Goal: Task Accomplishment & Management: Complete application form

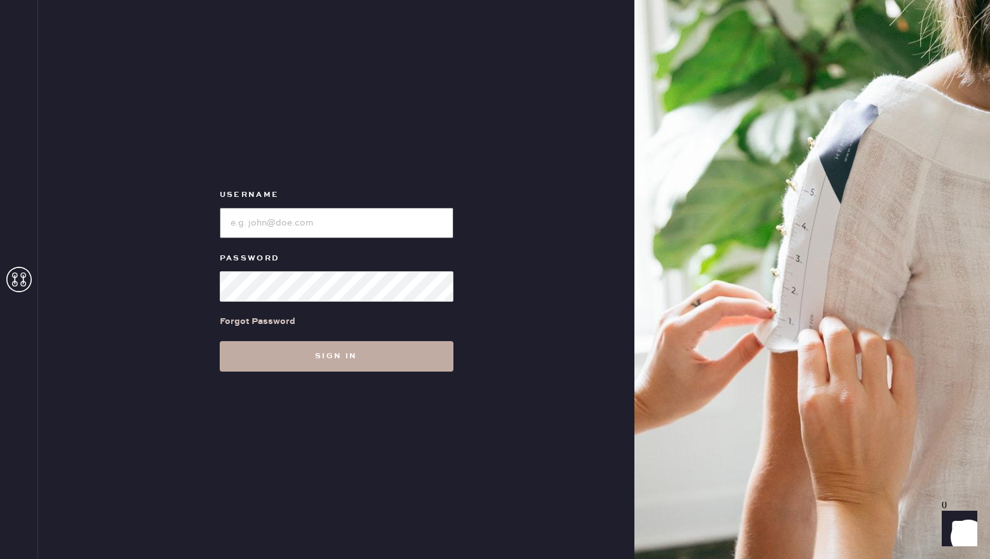
type input "reformationsouthcoastplaza"
click at [338, 350] on button "Sign in" at bounding box center [337, 356] width 234 height 30
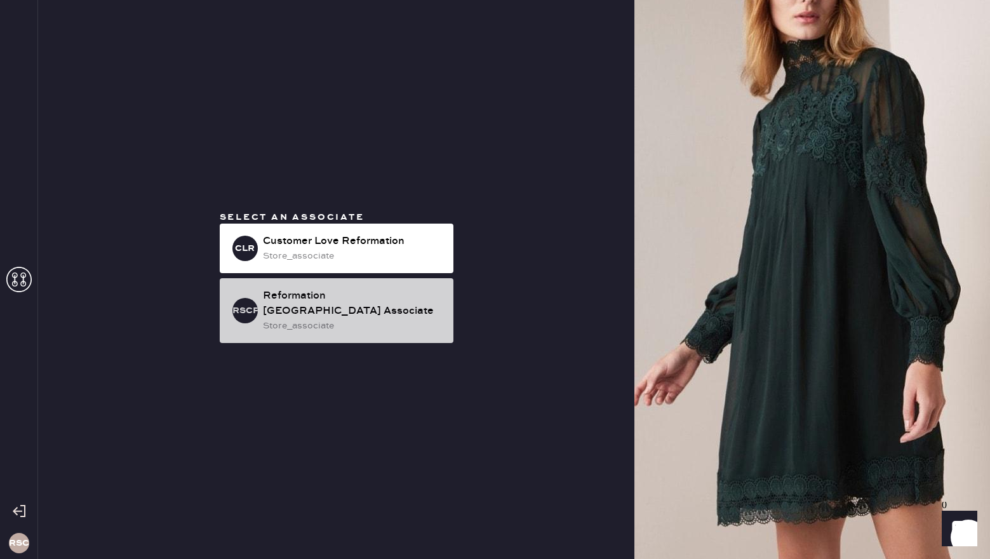
click at [310, 308] on div "Reformation [GEOGRAPHIC_DATA] Associate" at bounding box center [353, 303] width 180 height 30
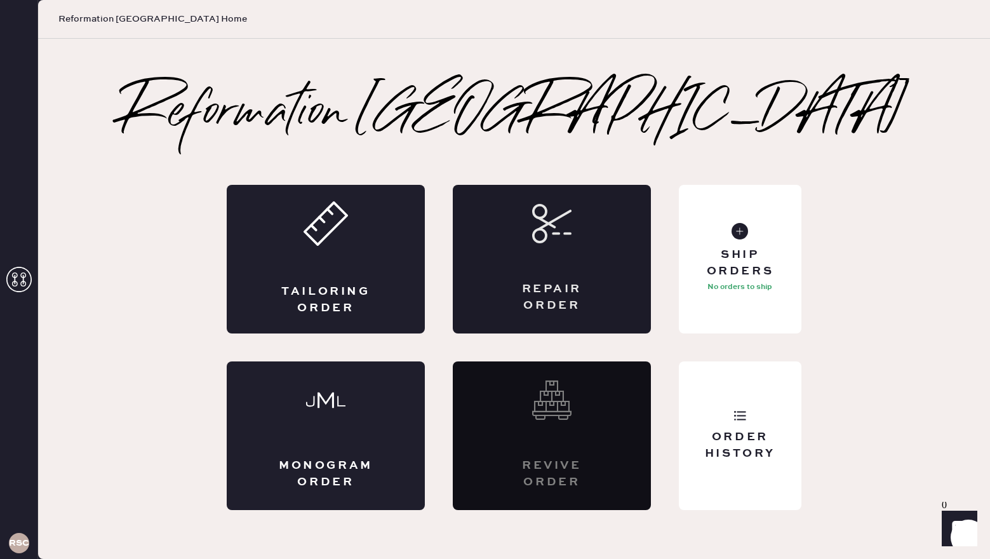
click at [581, 275] on div "Repair Order" at bounding box center [552, 259] width 198 height 149
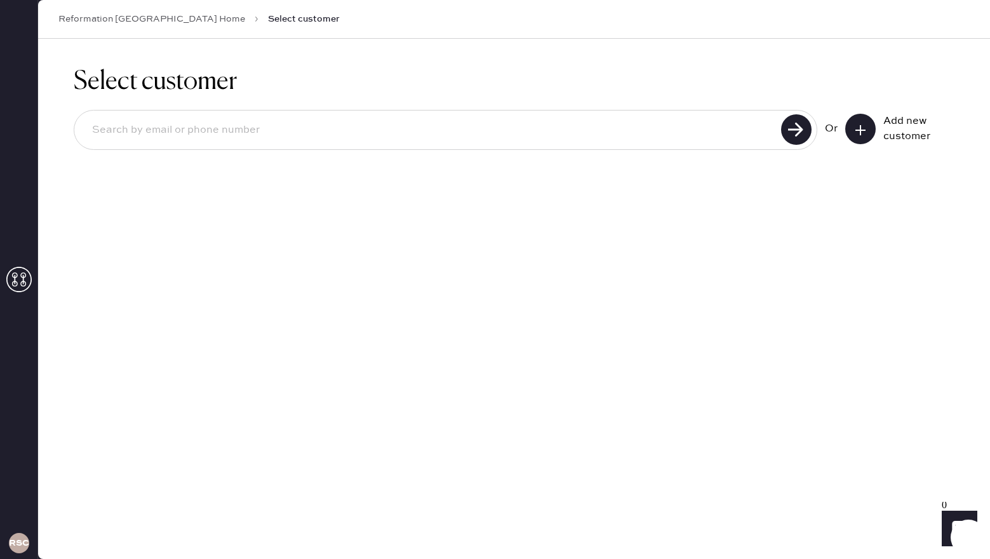
click at [868, 130] on button at bounding box center [860, 129] width 30 height 30
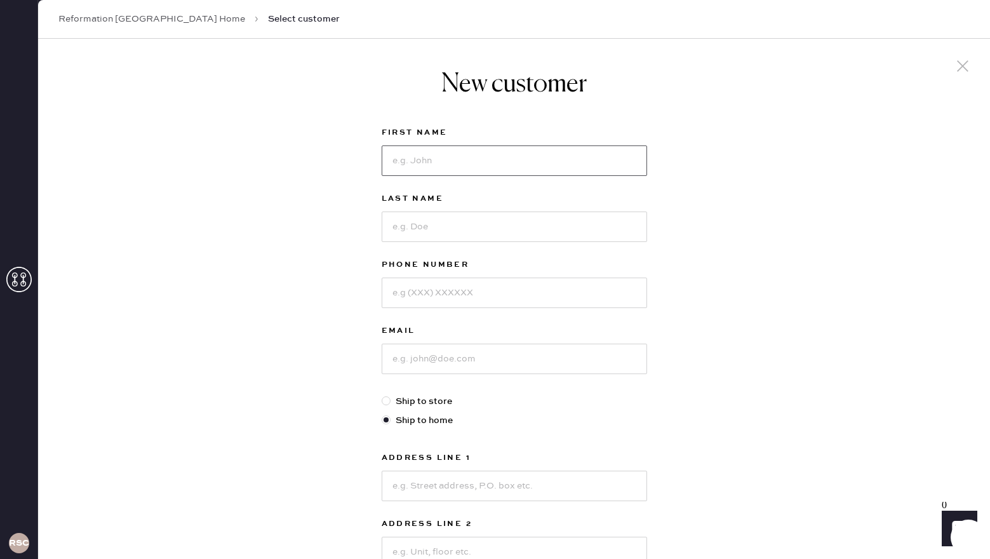
click at [454, 166] on input at bounding box center [514, 160] width 265 height 30
type input "Ruby"
click at [428, 227] on input at bounding box center [514, 226] width 265 height 30
type input "[PERSON_NAME]"
click at [430, 356] on input at bounding box center [514, 358] width 265 height 30
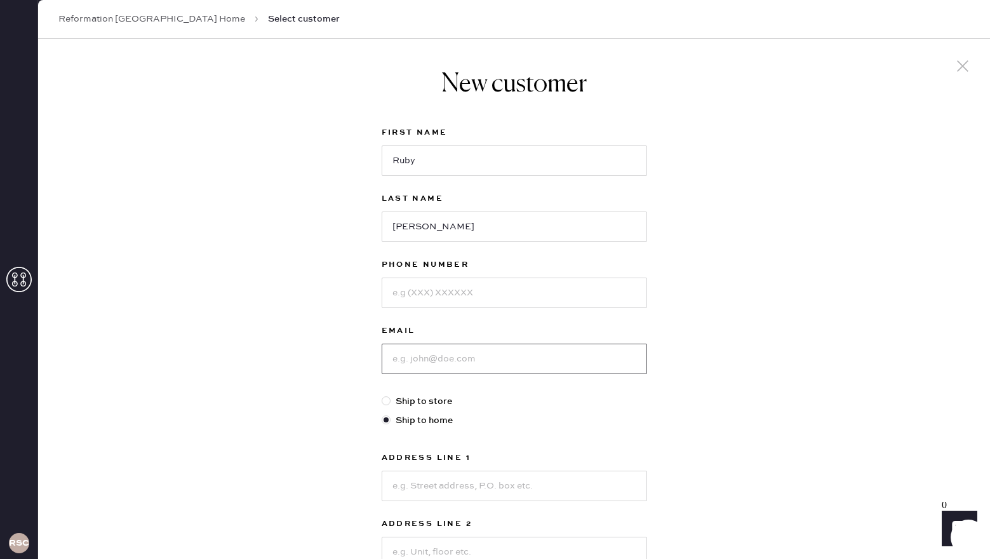
paste input "[EMAIL_ADDRESS][DOMAIN_NAME]"
type input "[EMAIL_ADDRESS][DOMAIN_NAME]"
click at [443, 302] on input at bounding box center [514, 292] width 265 height 30
type input "9496983805"
click at [431, 486] on input at bounding box center [514, 485] width 265 height 30
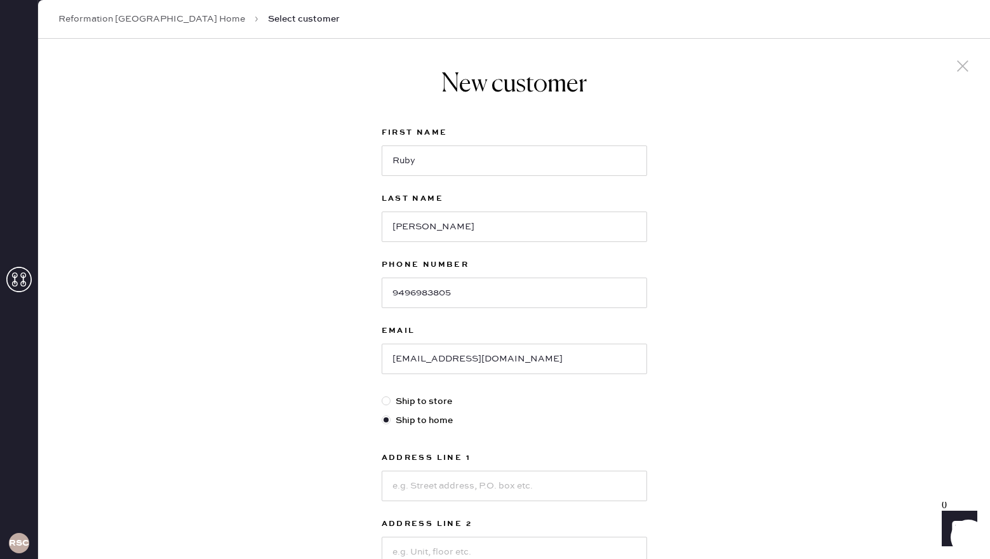
click at [766, 390] on div "New customer First Name [PERSON_NAME] Last Name [PERSON_NAME] Phone Number [PHO…" at bounding box center [514, 432] width 952 height 787
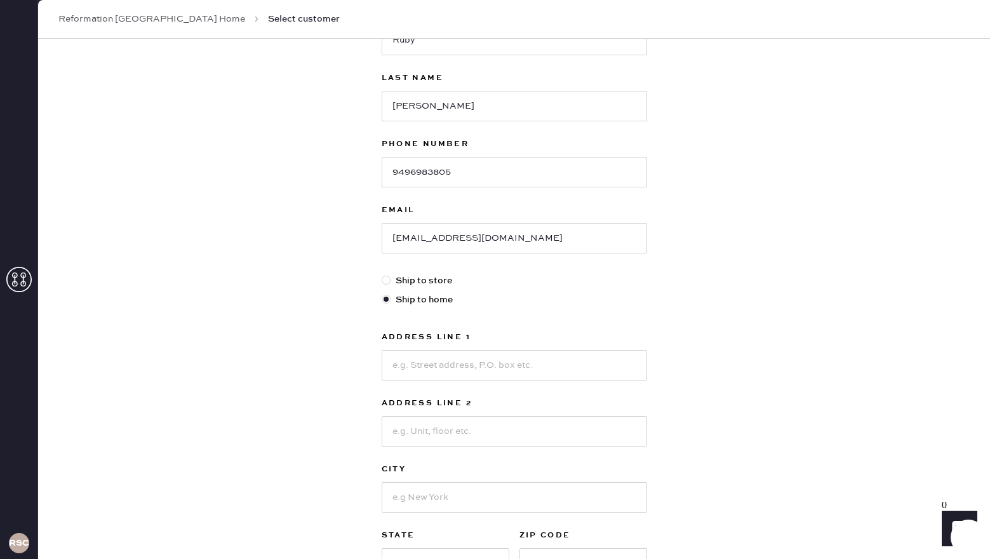
scroll to position [127, 0]
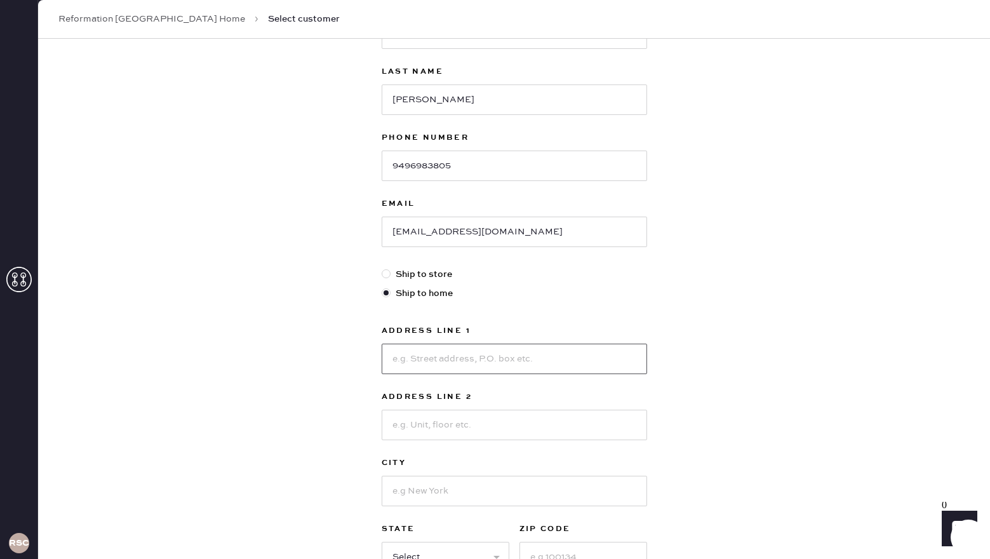
click at [552, 356] on input at bounding box center [514, 358] width 265 height 30
type input "[STREET_ADDRESS]"
click at [429, 494] on input at bounding box center [514, 491] width 265 height 30
type input "[GEOGRAPHIC_DATA]"
click at [742, 433] on div "New customer First Name [PERSON_NAME] Last Name [PERSON_NAME] Phone Number [PHO…" at bounding box center [514, 305] width 952 height 787
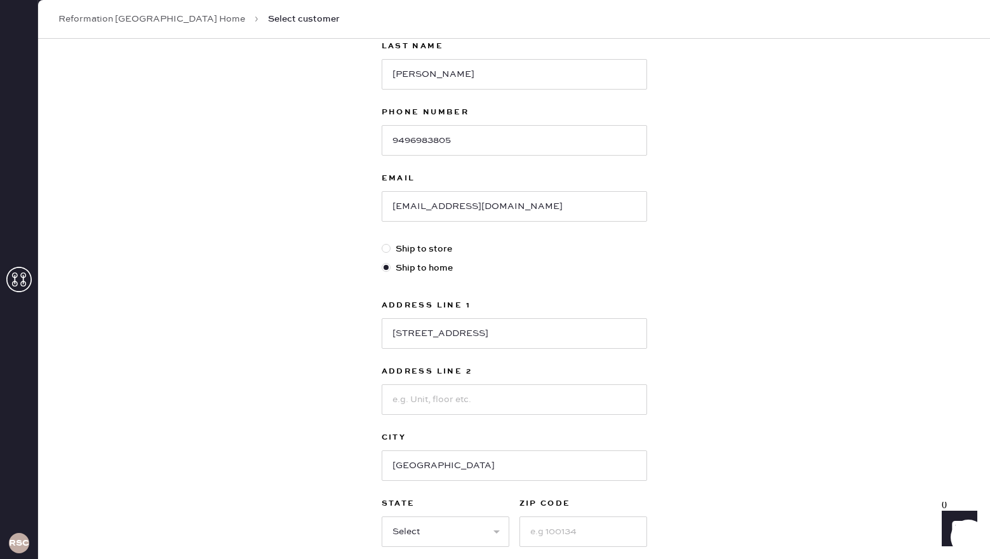
scroll to position [178, 0]
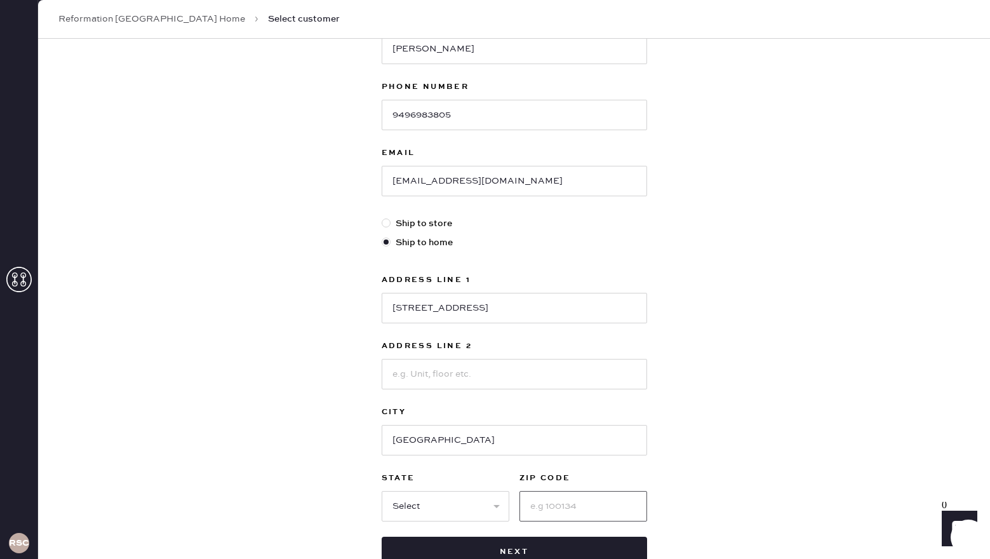
click at [594, 514] on input at bounding box center [583, 506] width 128 height 30
type input "92651"
click at [489, 505] on select "Select AK AL AR AZ CA CO CT [GEOGRAPHIC_DATA] DE FL [GEOGRAPHIC_DATA] HI [GEOGR…" at bounding box center [446, 506] width 128 height 30
select select "CA"
click at [382, 491] on select "Select AK AL AR AZ CA CO CT [GEOGRAPHIC_DATA] DE FL [GEOGRAPHIC_DATA] HI [GEOGR…" at bounding box center [446, 506] width 128 height 30
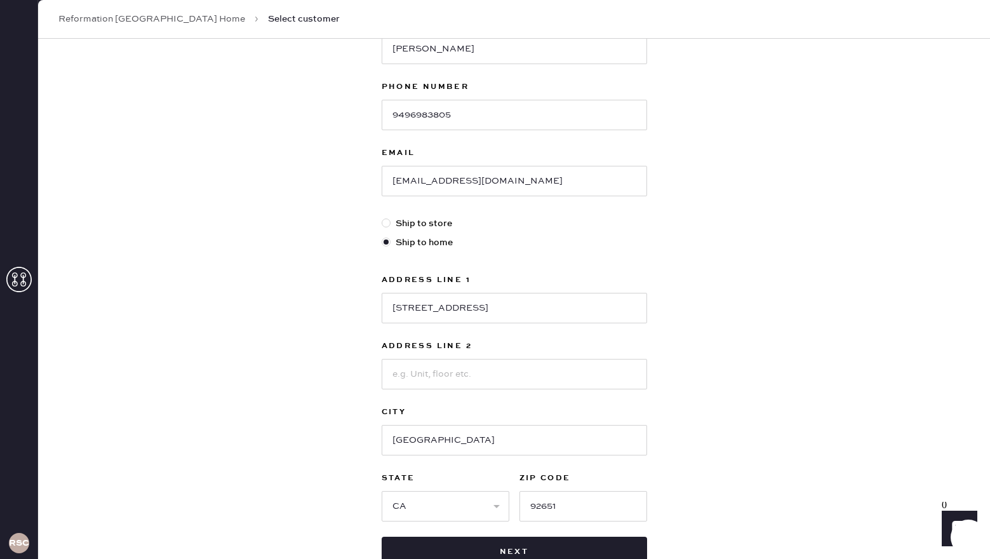
click at [726, 443] on div "New customer First Name [PERSON_NAME] Last Name [PERSON_NAME] Phone Number [PHO…" at bounding box center [514, 254] width 952 height 787
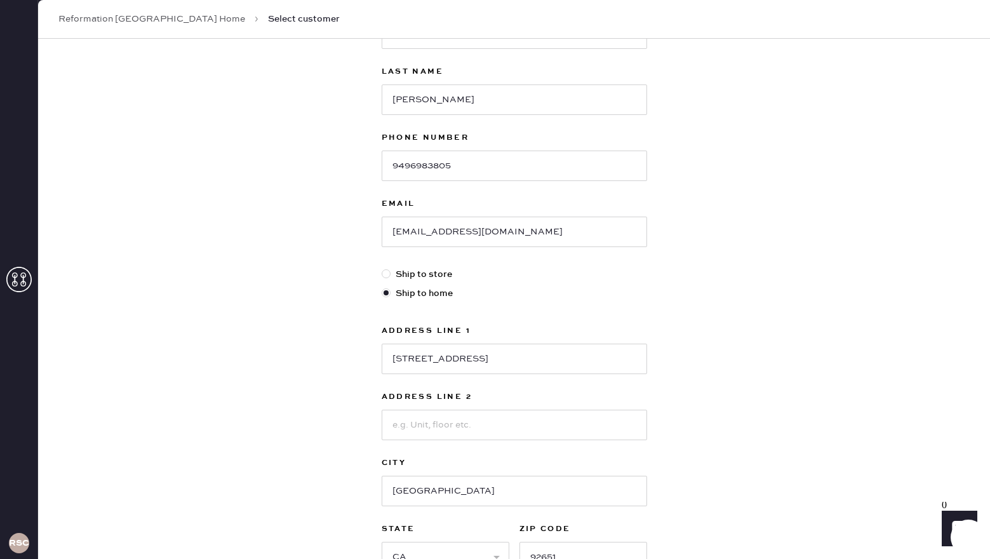
scroll to position [102, 0]
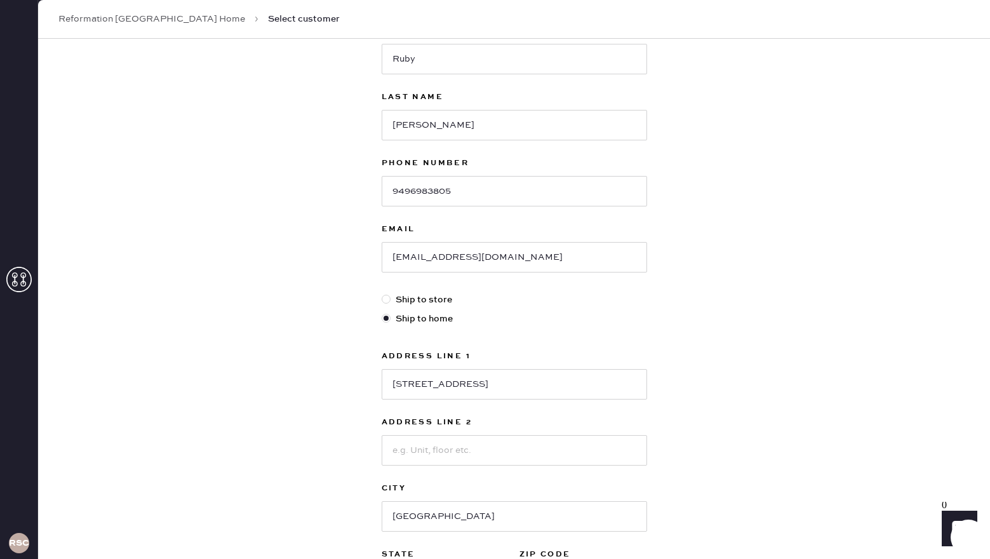
click at [754, 429] on div "New customer First Name [PERSON_NAME] Last Name [PERSON_NAME] Phone Number [PHO…" at bounding box center [514, 330] width 952 height 787
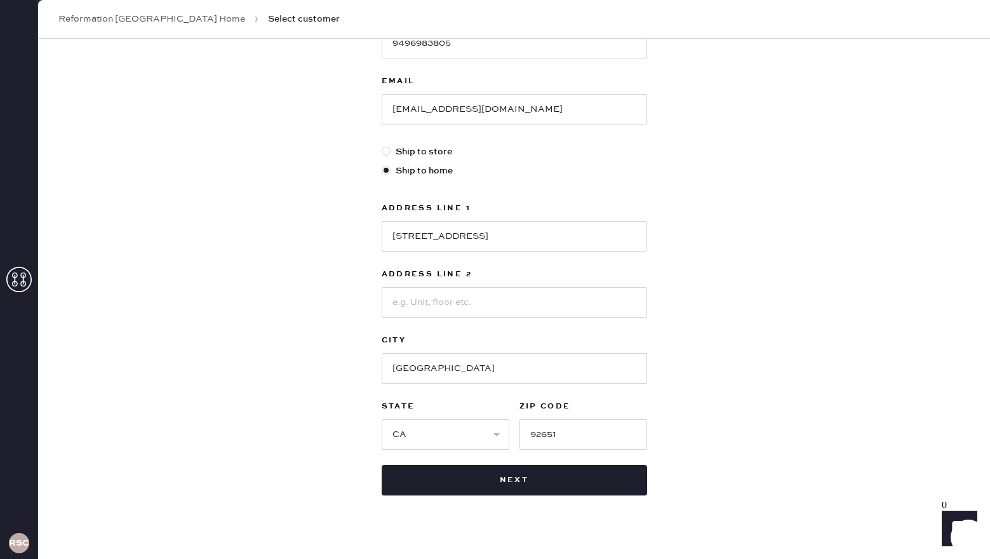
scroll to position [267, 0]
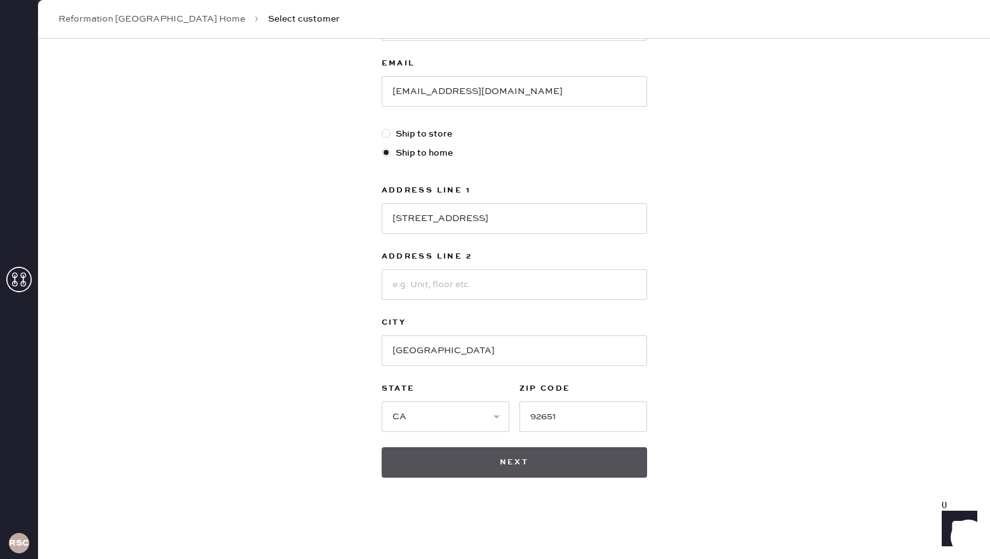
click at [400, 461] on button "Next" at bounding box center [514, 462] width 265 height 30
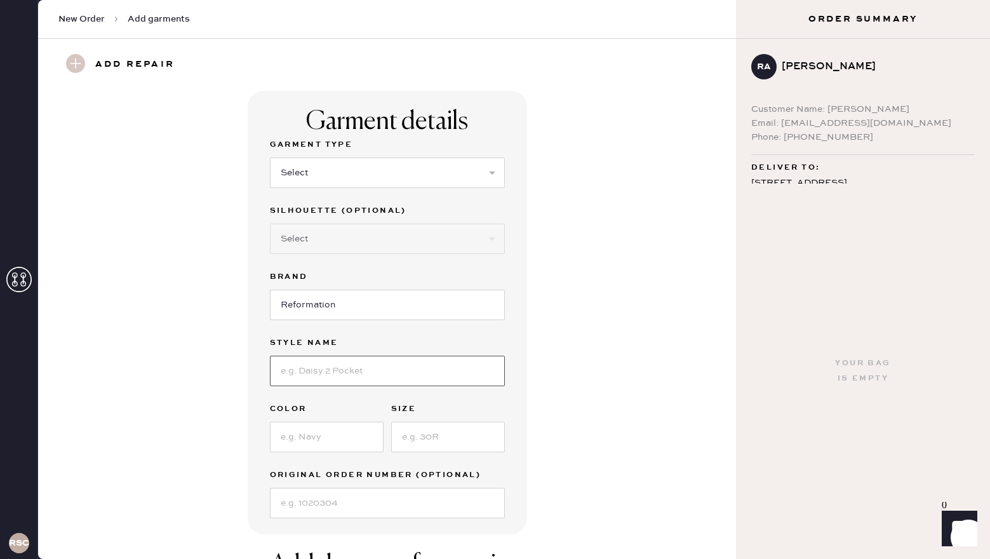
click at [330, 374] on input at bounding box center [387, 371] width 235 height 30
type input "June short"
click at [512, 392] on div "Garment details Garment Type Select Basic Skirt Jeans Leggings Pants Shorts Bas…" at bounding box center [387, 312] width 279 height 443
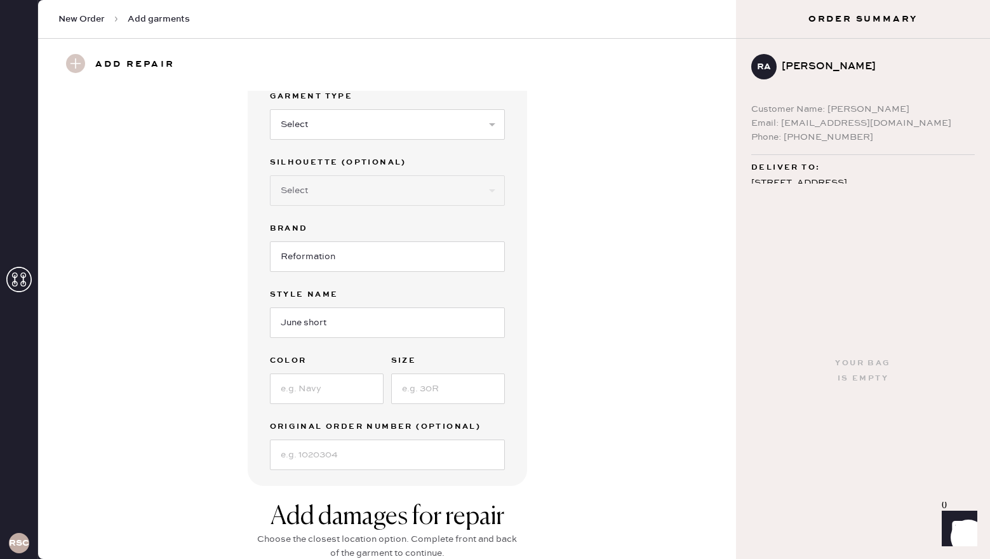
scroll to position [51, 0]
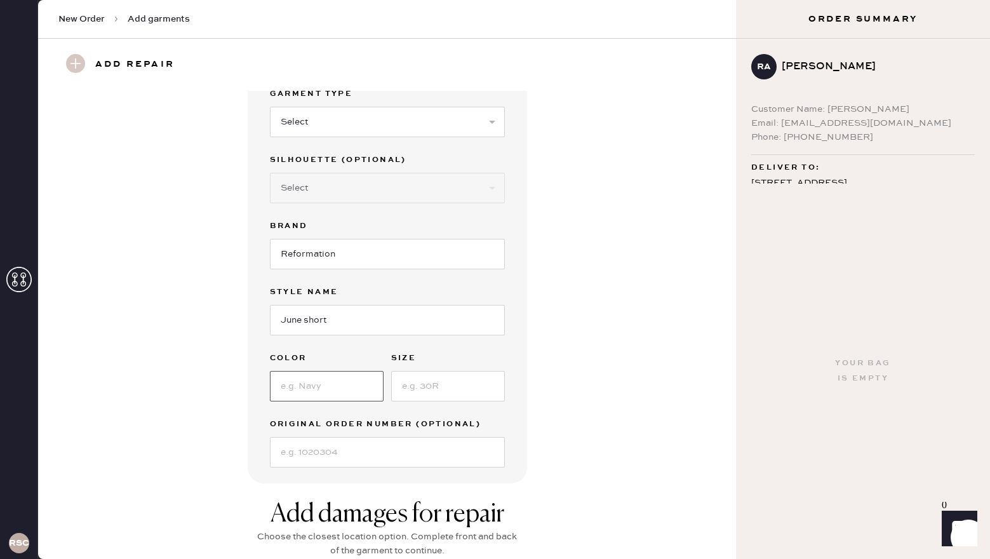
click at [321, 379] on input at bounding box center [327, 386] width 114 height 30
type input "black"
click at [444, 390] on input at bounding box center [448, 386] width 114 height 30
type input "0"
click at [613, 360] on div "Garment details Garment Type Select Basic Skirt Jeans Leggings Pants Shorts Bas…" at bounding box center [387, 261] width 652 height 443
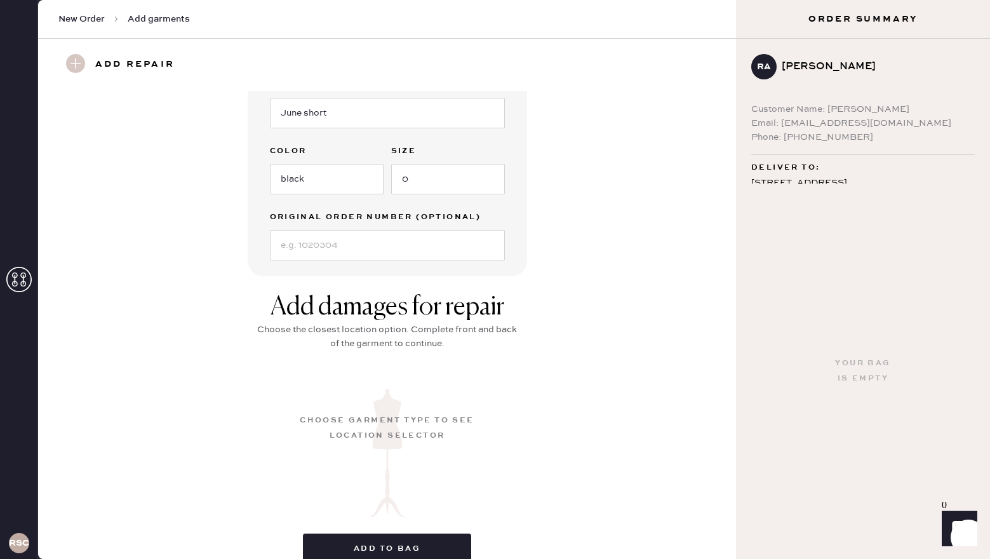
scroll to position [279, 0]
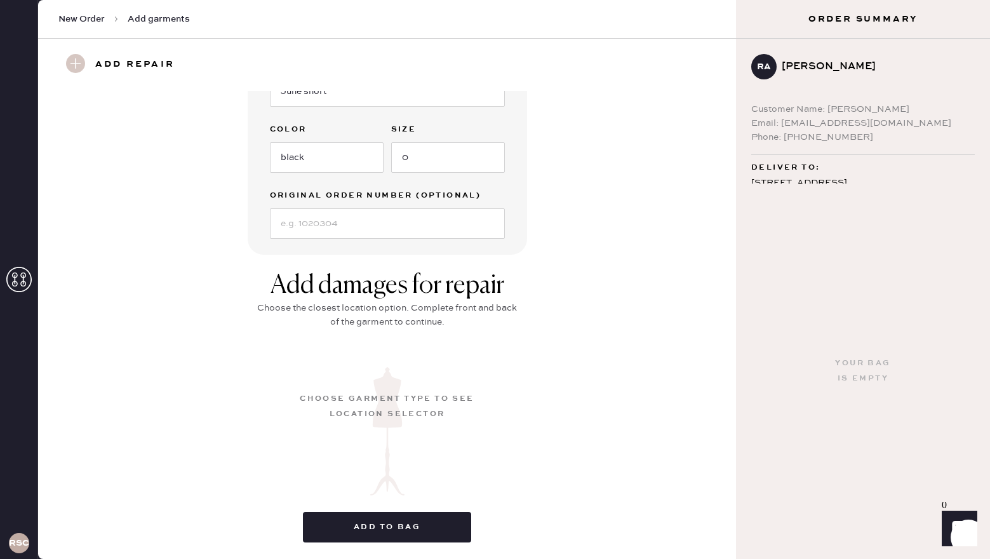
click at [723, 225] on div "Garment details Garment Type Select Basic Skirt Jeans Leggings Pants Shorts Bas…" at bounding box center [387, 325] width 698 height 468
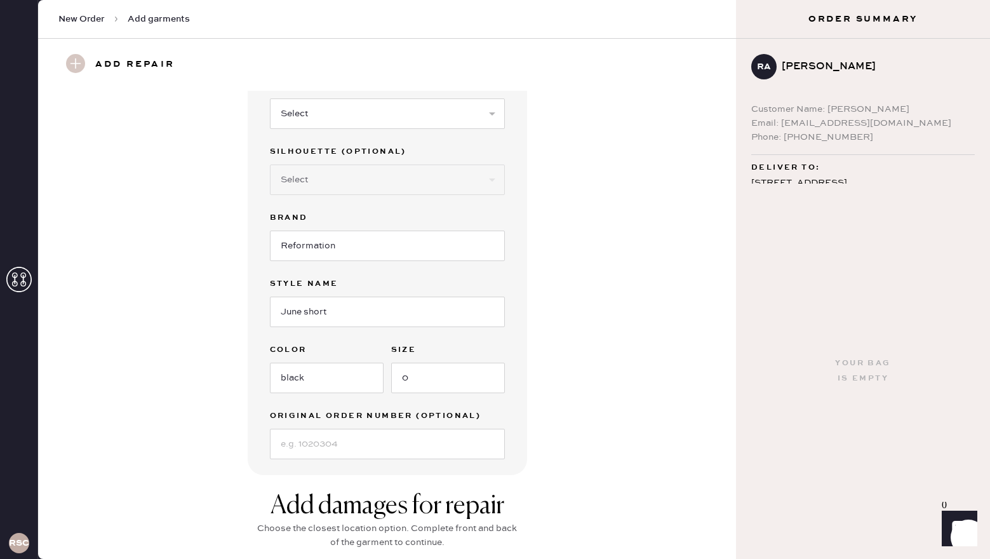
scroll to position [0, 0]
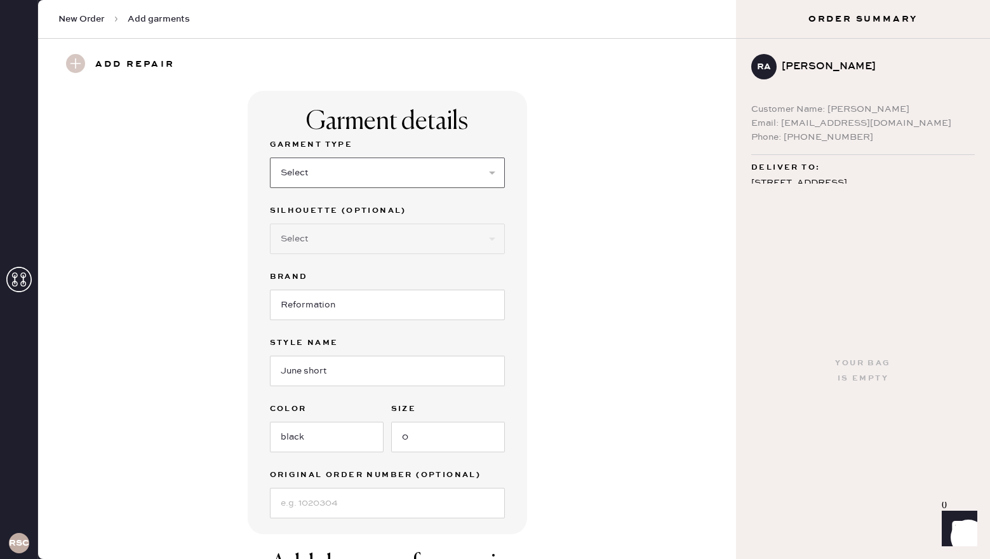
click at [483, 170] on select "Select Basic Skirt Jeans Leggings Pants Shorts Basic Sleeved Dress Basic Sleeve…" at bounding box center [387, 172] width 235 height 30
select select "31"
click at [270, 157] on select "Select Basic Skirt Jeans Leggings Pants Shorts Basic Sleeved Dress Basic Sleeve…" at bounding box center [387, 172] width 235 height 30
click at [690, 305] on div "Garment details Garment Type Select Basic Skirt Jeans Leggings Pants Shorts Bas…" at bounding box center [387, 312] width 652 height 443
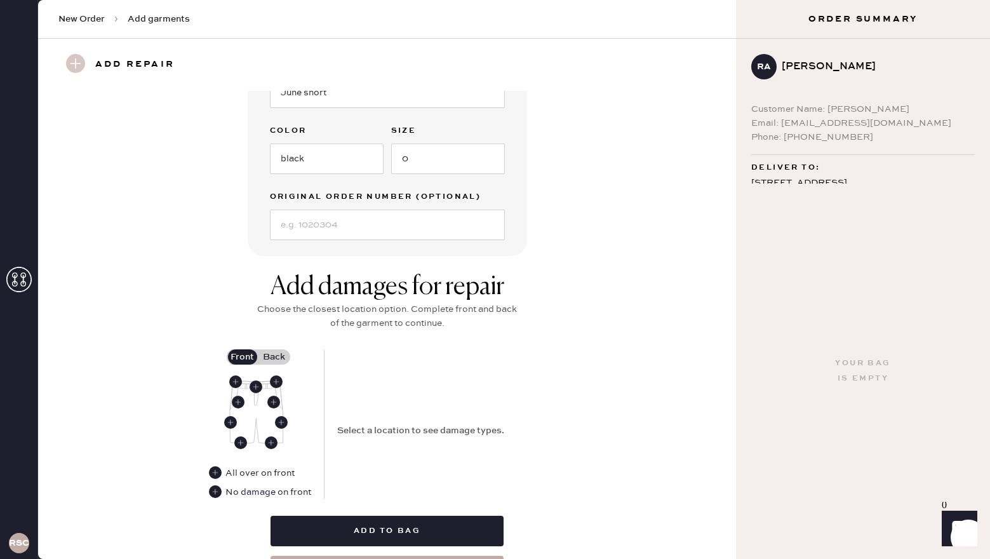
scroll to position [279, 0]
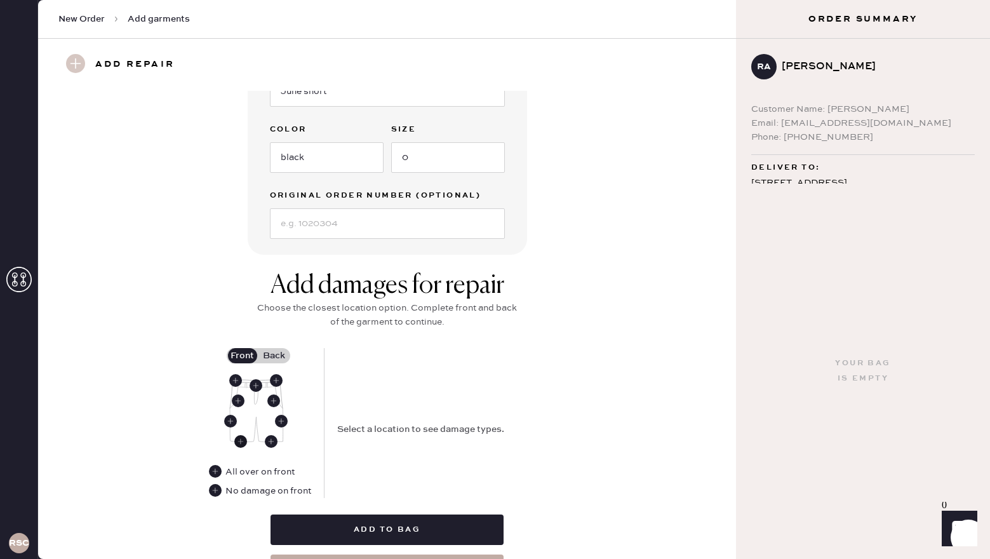
click at [237, 443] on use at bounding box center [240, 441] width 13 height 13
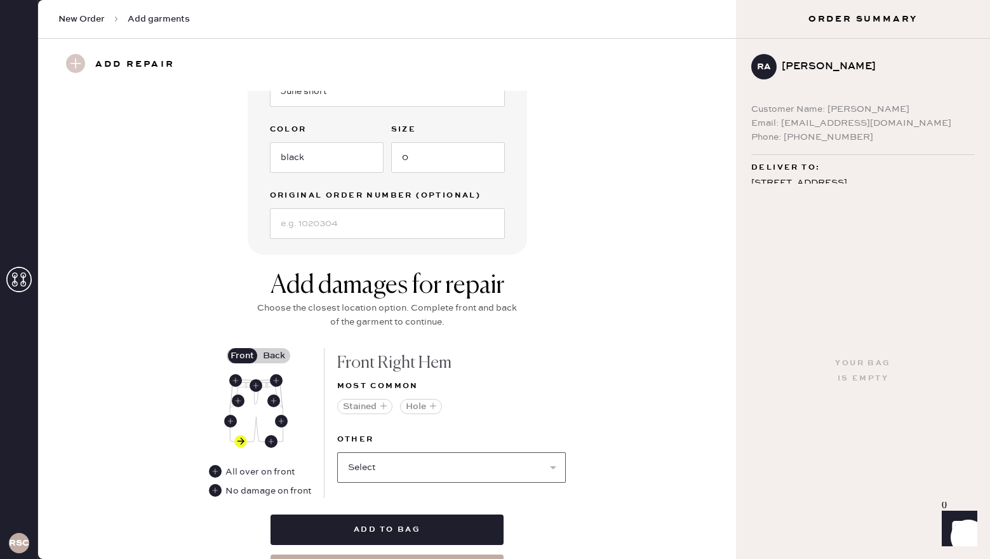
click at [553, 467] on select "Select Broken / Ripped Hem Broken Beads Broken Belt Loop Broken Button Broken E…" at bounding box center [451, 467] width 229 height 30
select select "1329"
click at [337, 452] on select "Select Broken / Ripped Hem Broken Beads Broken Belt Loop Broken Button Broken E…" at bounding box center [451, 467] width 229 height 30
select select
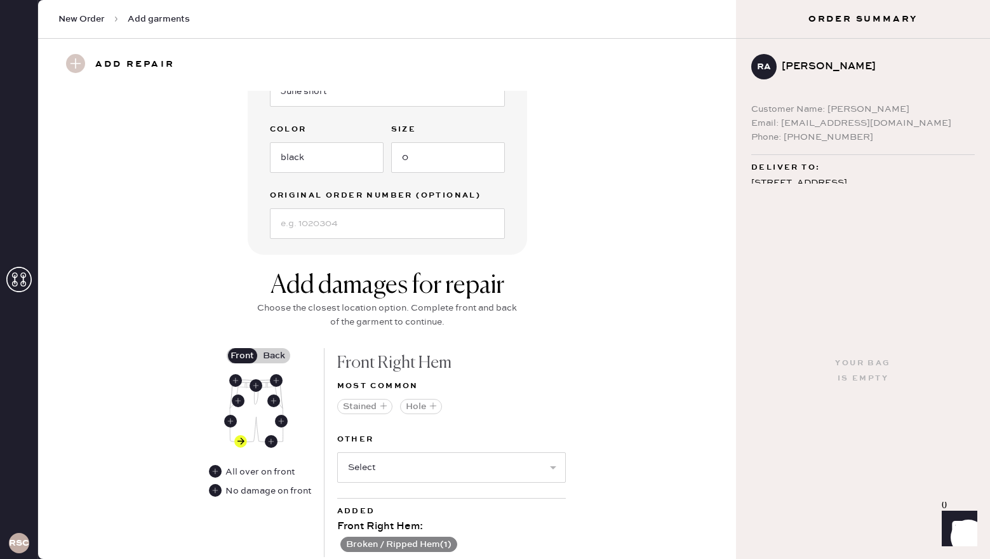
click at [272, 353] on label "Back" at bounding box center [274, 355] width 32 height 15
click at [274, 356] on input "Back" at bounding box center [274, 356] width 0 height 0
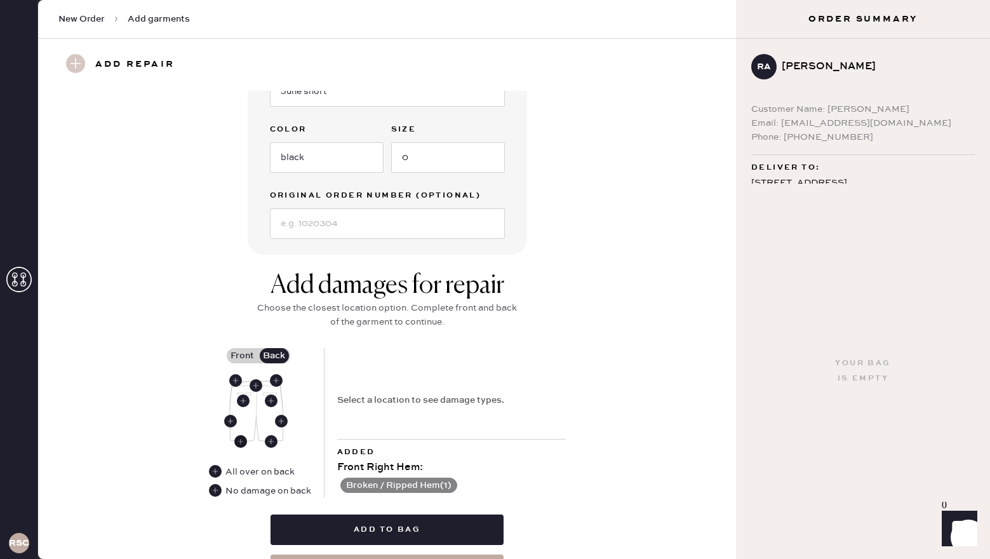
click at [239, 443] on use at bounding box center [240, 441] width 13 height 13
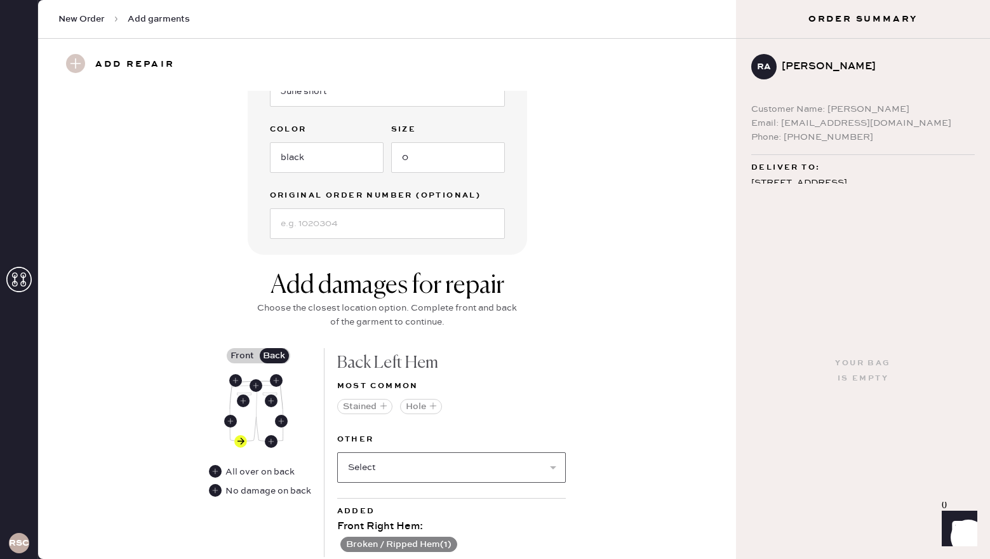
click at [446, 465] on select "Select Broken / Ripped Hem Broken Beads Broken Belt Loop Broken Button Broken E…" at bounding box center [451, 467] width 229 height 30
select select "1329"
click at [337, 452] on select "Select Broken / Ripped Hem Broken Beads Broken Belt Loop Broken Button Broken E…" at bounding box center [451, 467] width 229 height 30
select select
click at [617, 465] on div "Add damages for repair Choose the closest location option. Complete front and b…" at bounding box center [387, 475] width 652 height 411
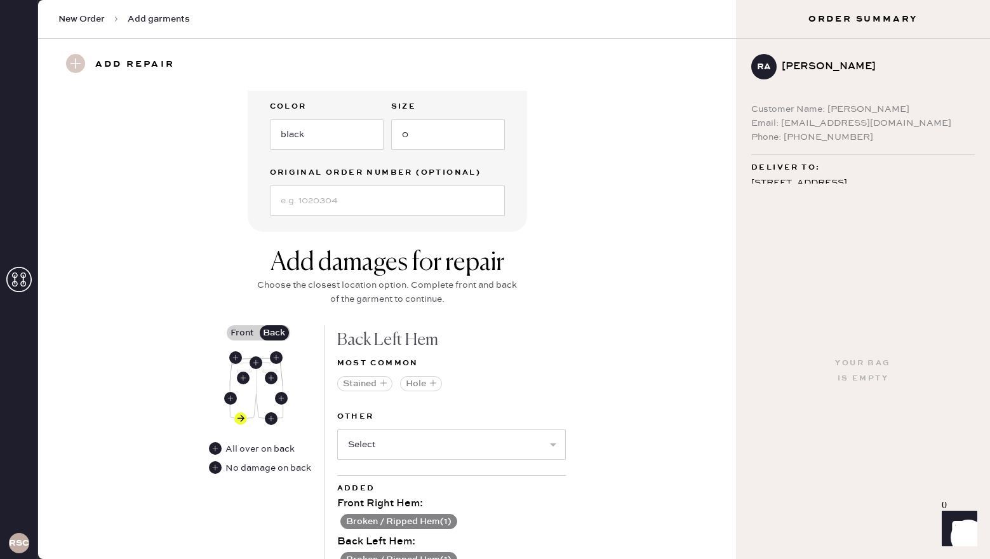
scroll to position [305, 0]
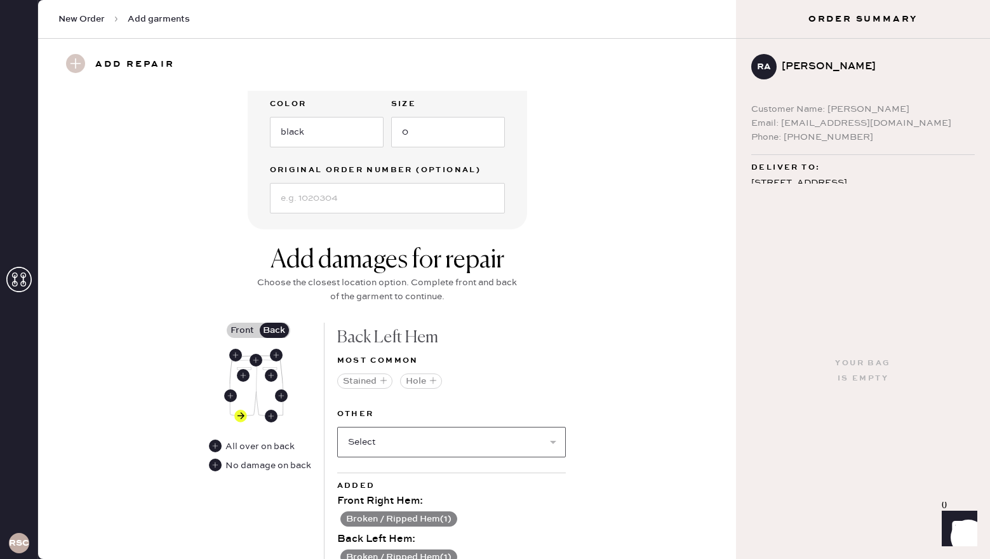
click at [548, 444] on select "Select Broken Beads Broken Belt Loop Broken Button Broken Elastic Broken Hook &…" at bounding box center [451, 442] width 229 height 30
click at [670, 387] on div "Add damages for repair Choose the closest location option. Complete front and b…" at bounding box center [387, 450] width 652 height 411
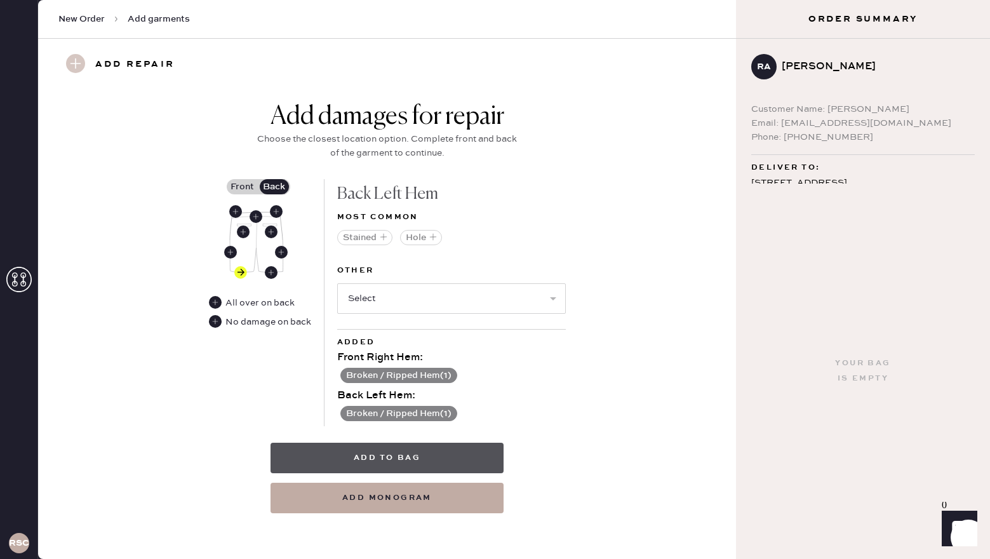
click at [428, 456] on button "Add to bag" at bounding box center [386, 458] width 233 height 30
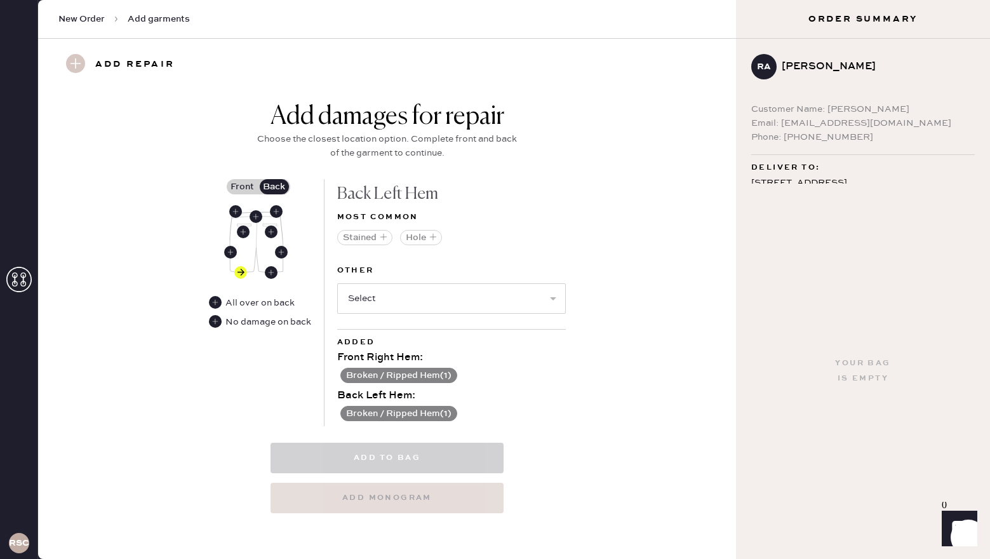
select select
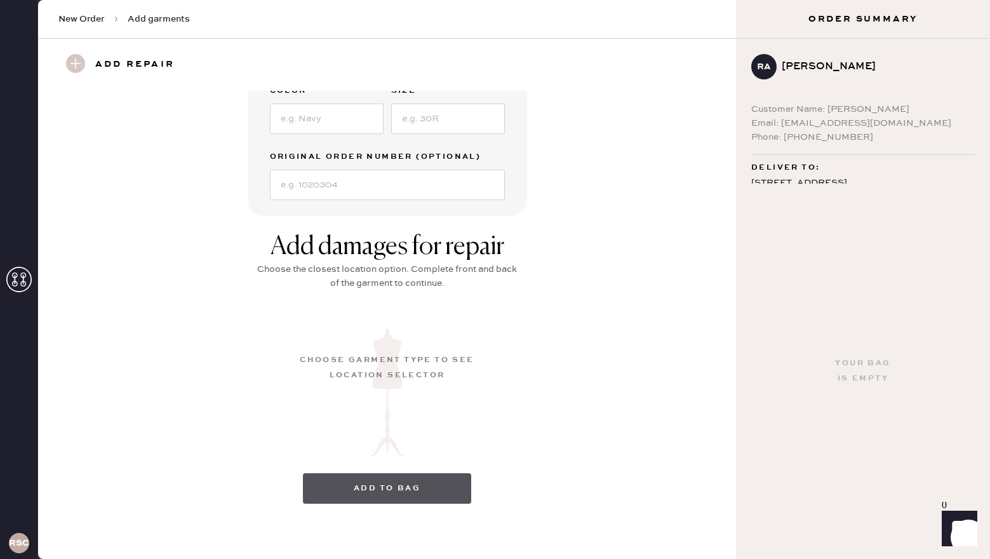
scroll to position [5, 0]
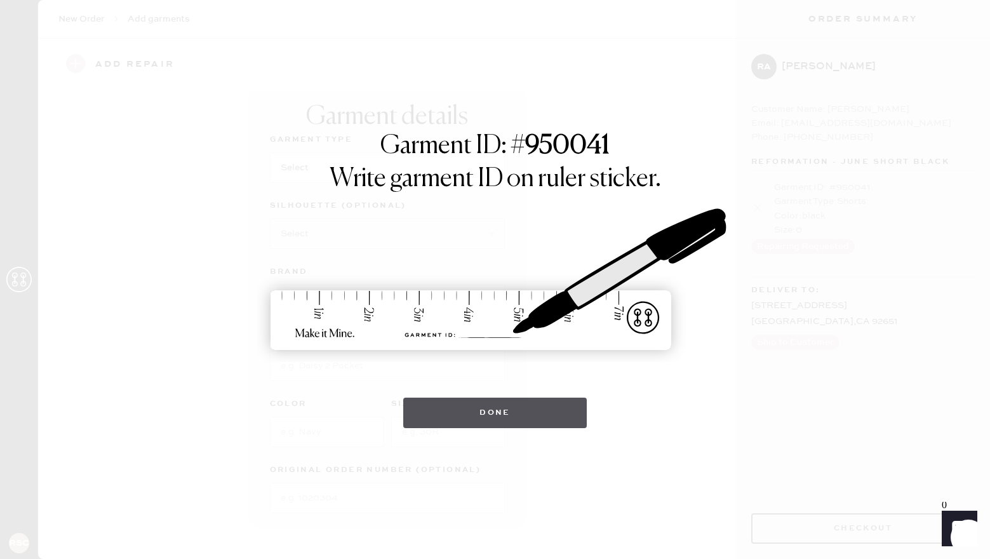
click at [467, 424] on button "Done" at bounding box center [494, 412] width 183 height 30
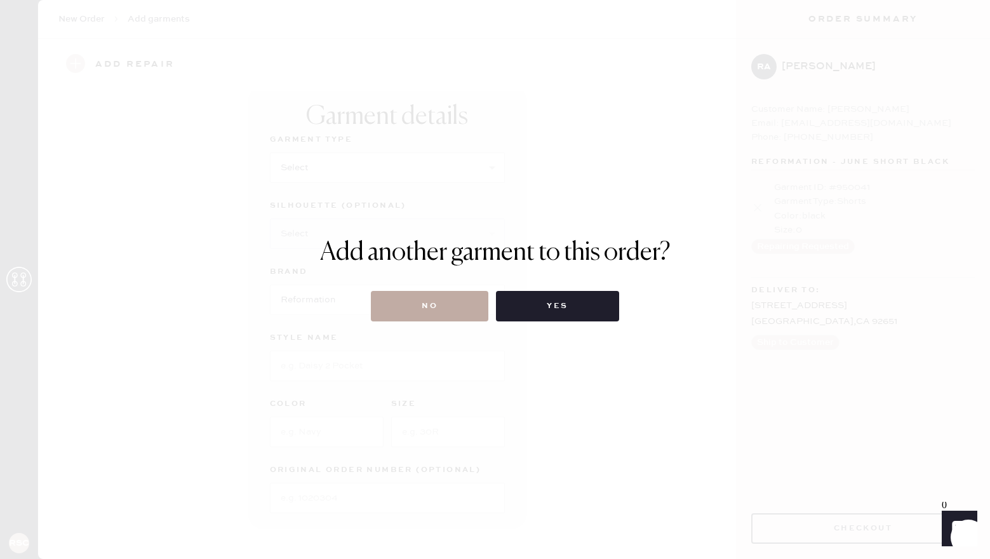
click at [403, 317] on button "No" at bounding box center [429, 306] width 117 height 30
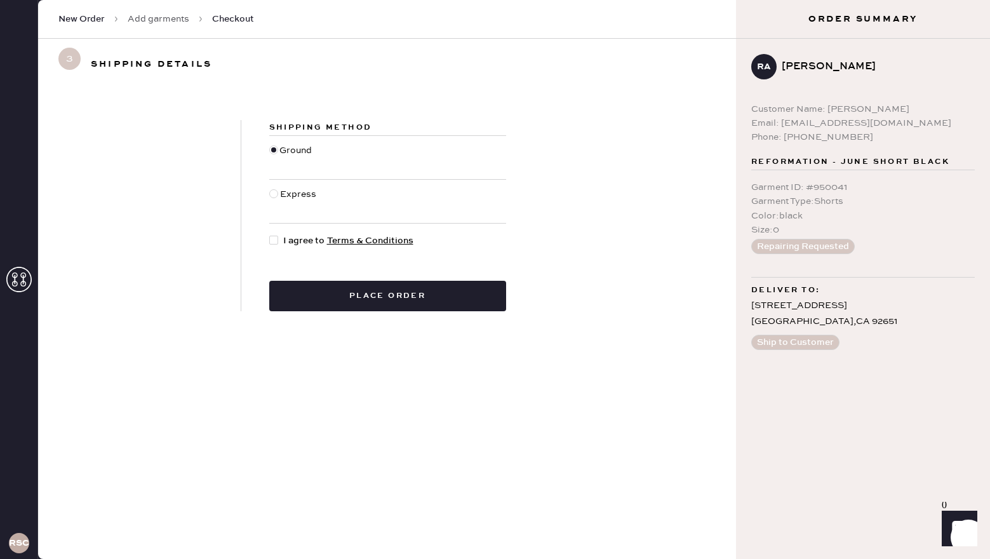
click at [275, 239] on div at bounding box center [273, 240] width 9 height 9
click at [270, 234] on input "I agree to Terms & Conditions" at bounding box center [269, 234] width 1 height 1
checkbox input "true"
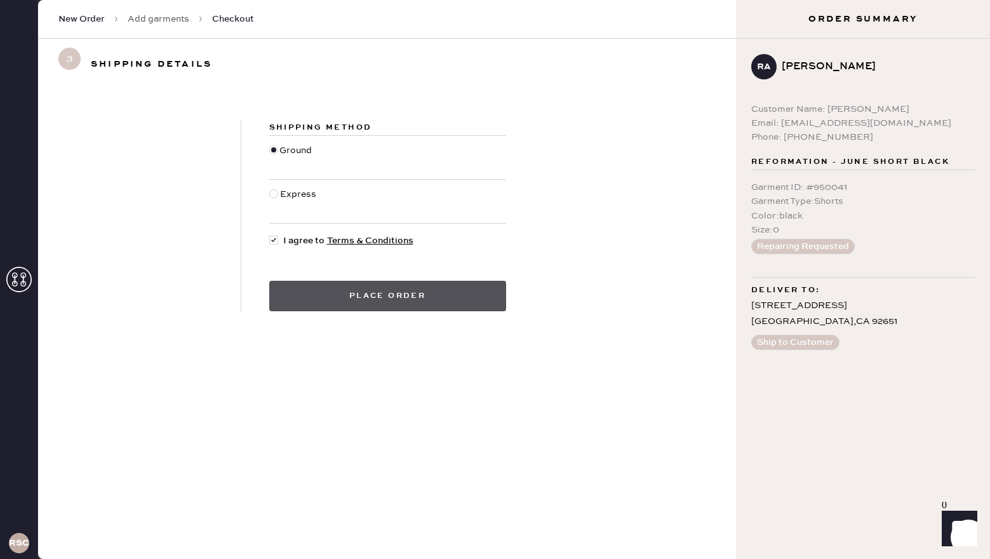
click at [328, 295] on button "Place order" at bounding box center [387, 296] width 237 height 30
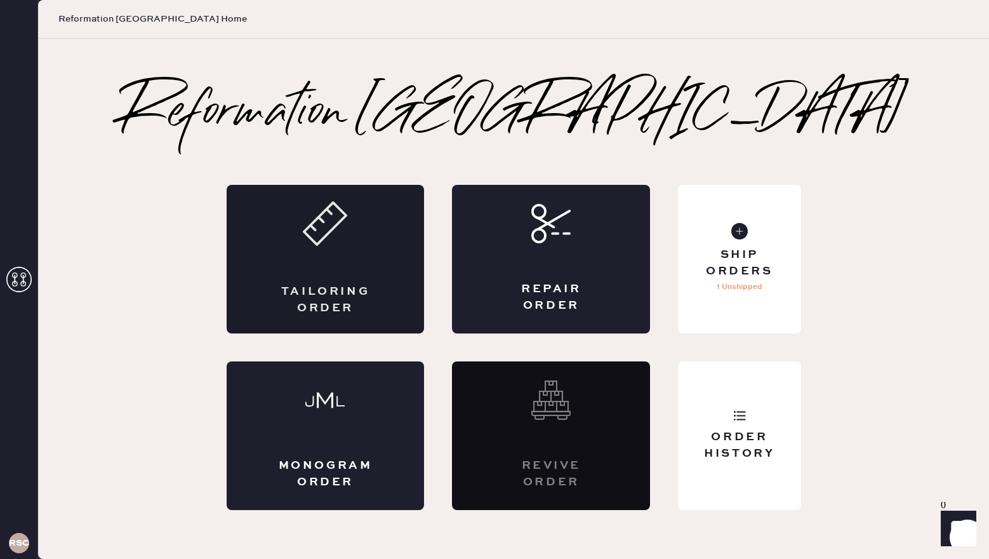
click at [359, 241] on div "Tailoring Order" at bounding box center [326, 259] width 198 height 149
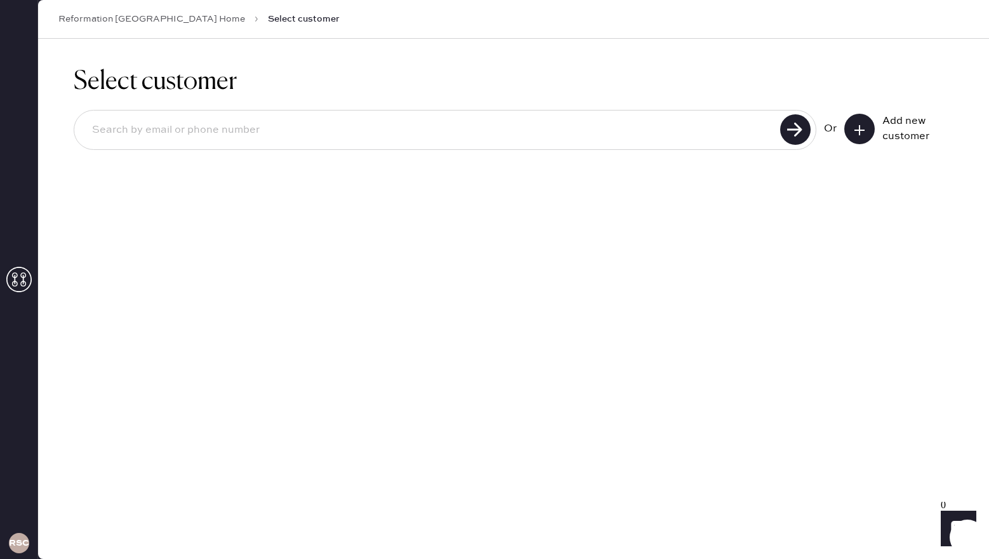
click at [860, 134] on icon at bounding box center [859, 130] width 13 height 13
